Goal: Obtain resource: Download file/media

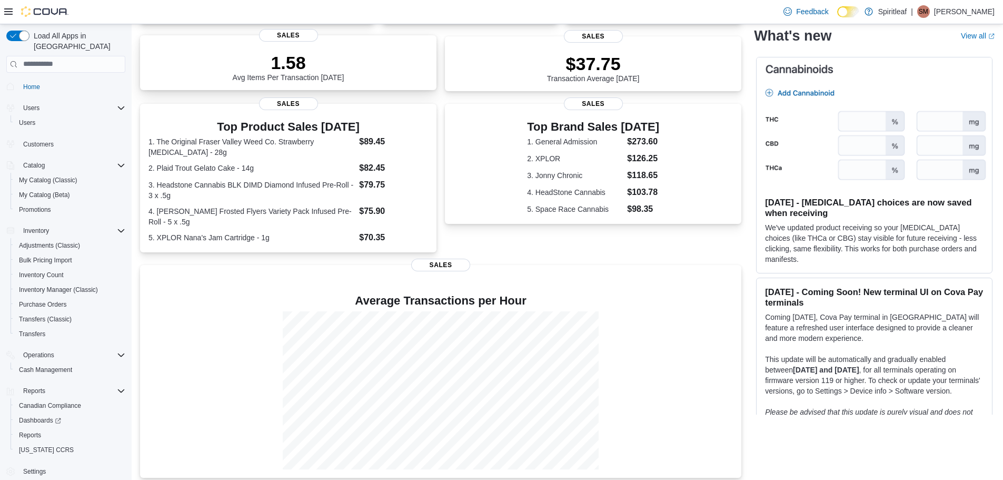
scroll to position [146, 0]
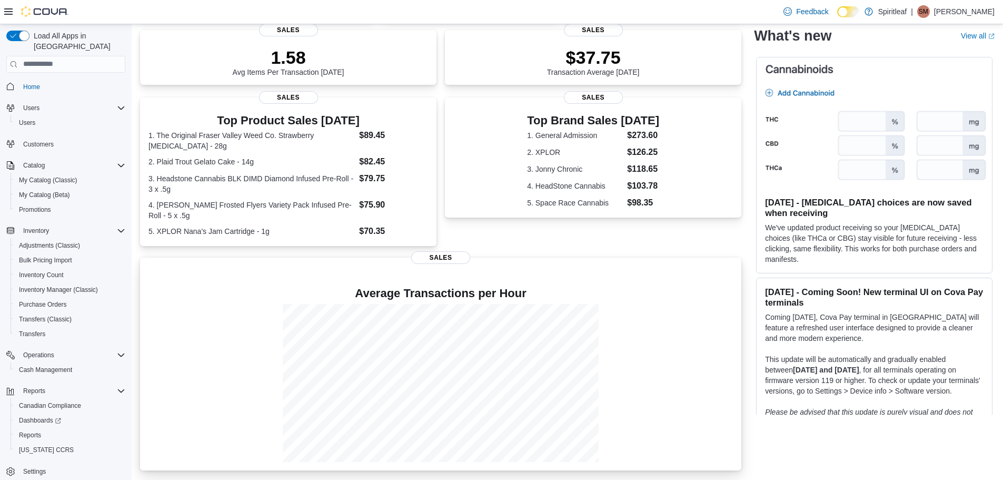
drag, startPoint x: 613, startPoint y: 375, endPoint x: 664, endPoint y: 426, distance: 72.6
click at [664, 426] on div at bounding box center [440, 383] width 584 height 158
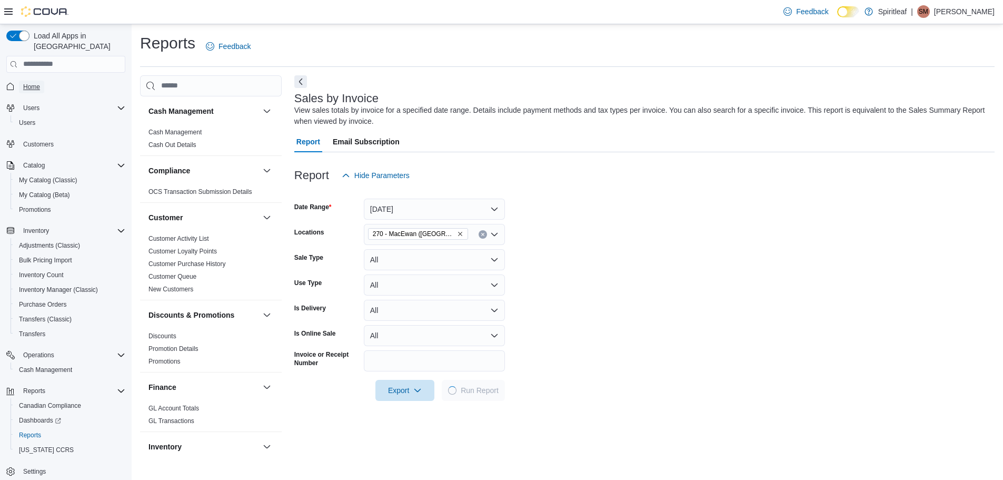
click at [29, 83] on span "Home" at bounding box center [31, 87] width 17 height 8
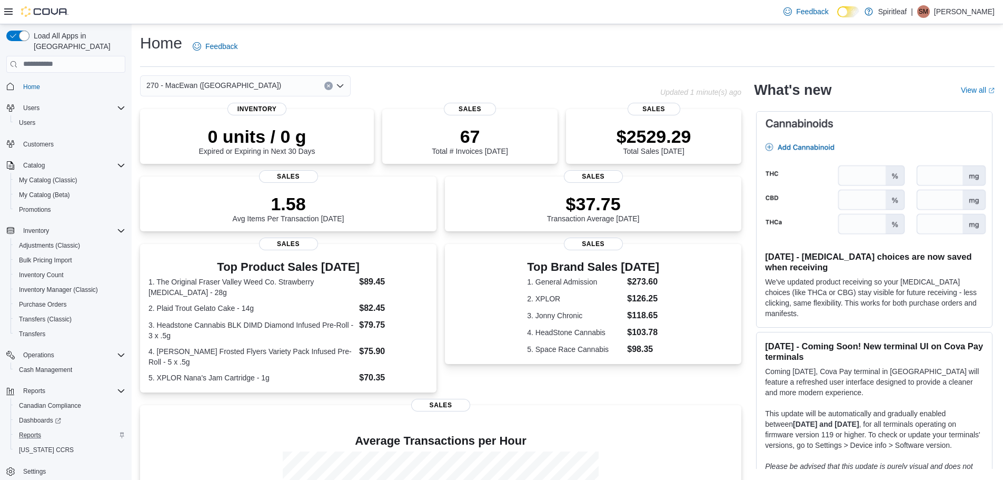
click at [77, 429] on div "Reports" at bounding box center [70, 435] width 111 height 13
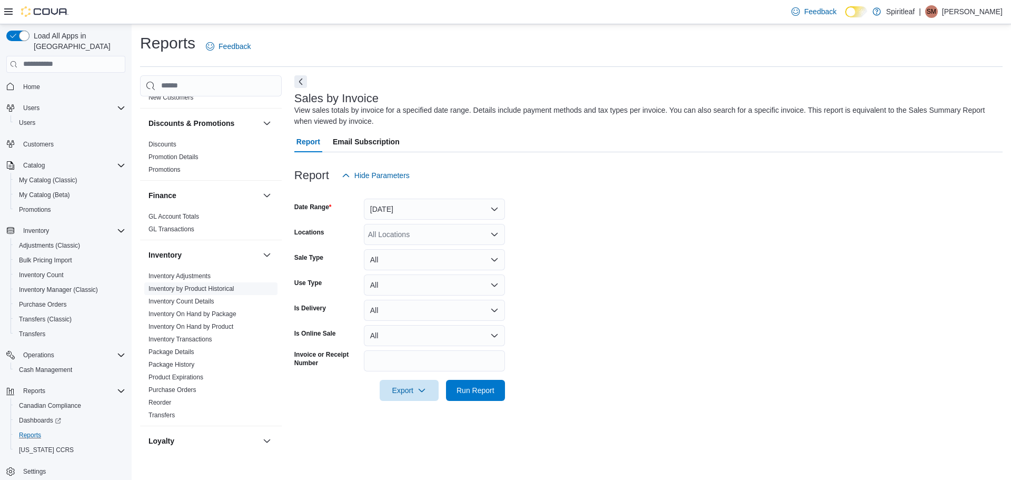
scroll to position [263, 0]
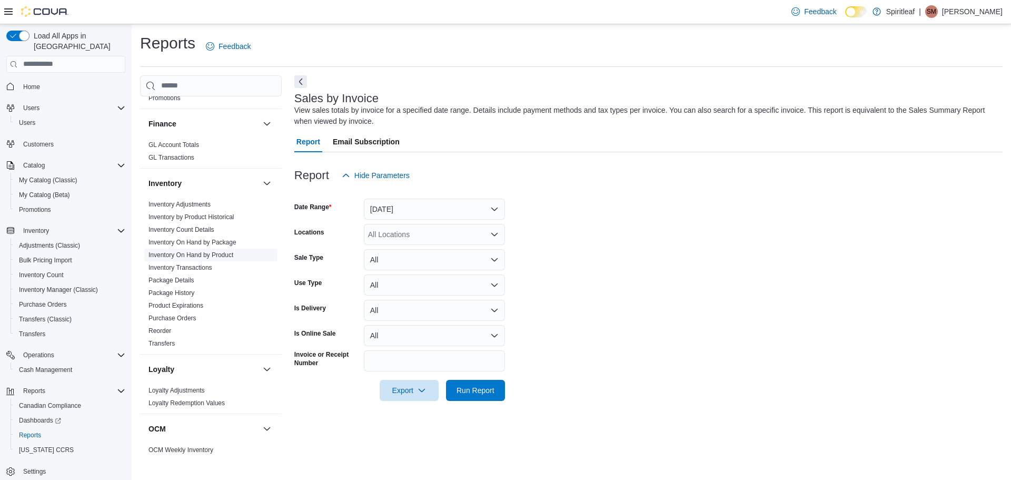
click at [225, 254] on link "Inventory On Hand by Product" at bounding box center [190, 254] width 85 height 7
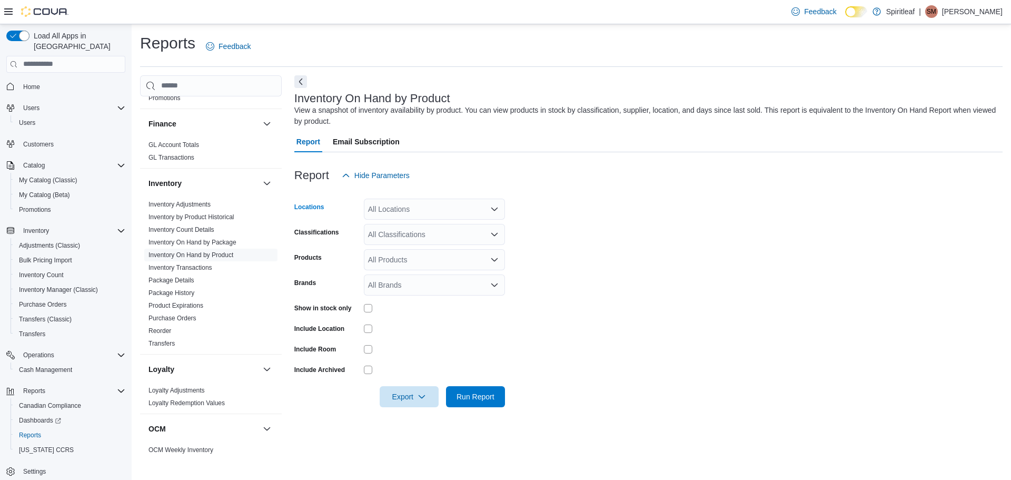
click at [417, 213] on div "All Locations" at bounding box center [434, 208] width 141 height 21
type input "***"
click at [426, 228] on span "270 - MacEwan ([GEOGRAPHIC_DATA])" at bounding box center [469, 227] width 135 height 11
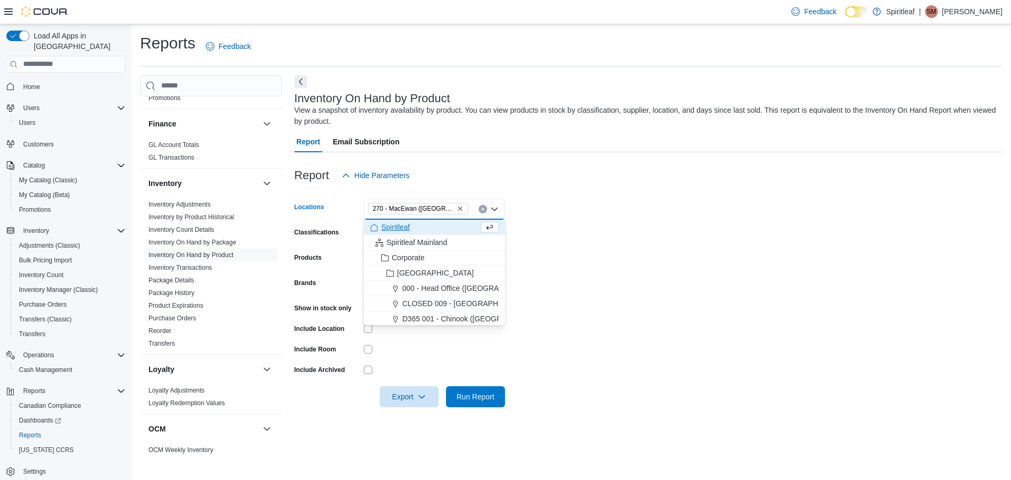
click at [558, 228] on form "Locations 270 - MacEwan (Edmonton) Combo box. Selected. 270 - MacEwan (Edmonton…" at bounding box center [648, 296] width 708 height 221
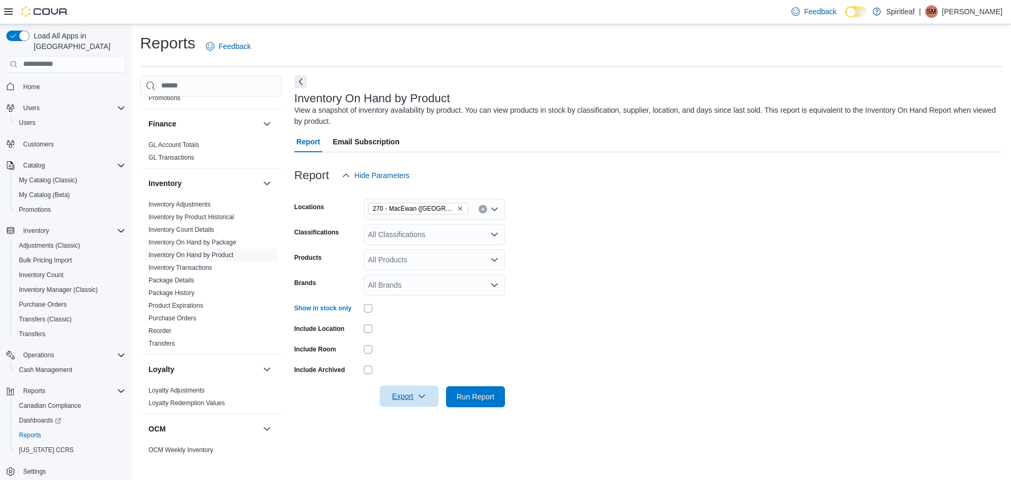
click at [414, 400] on span "Export" at bounding box center [409, 395] width 46 height 21
click at [416, 333] on span "Export to Excel" at bounding box center [410, 333] width 47 height 8
click at [581, 413] on div "Report Hide Parameters Locations 270 - MacEwan (Edmonton) Classifications All C…" at bounding box center [648, 285] width 708 height 267
